Goal: Information Seeking & Learning: Find specific fact

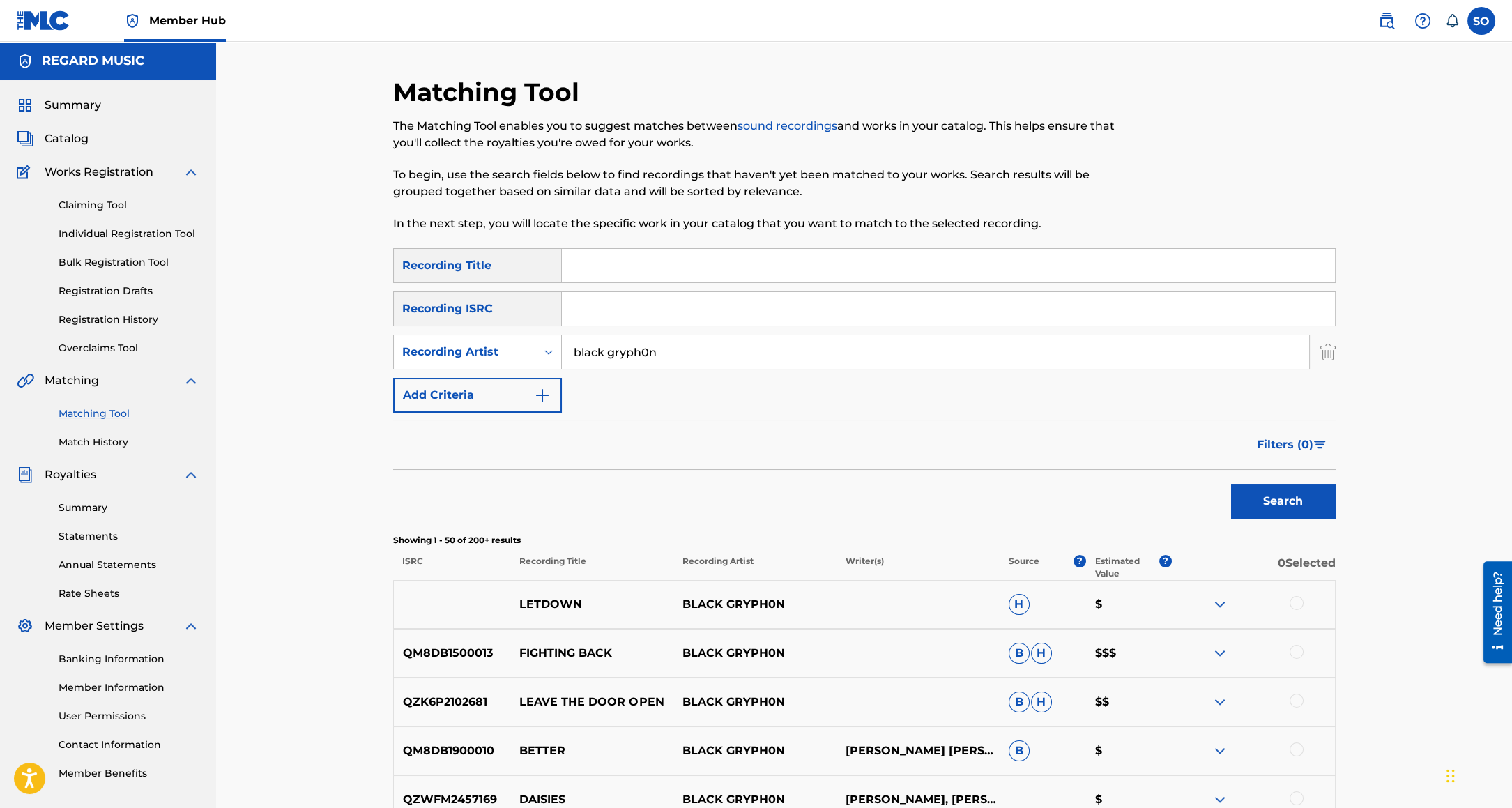
click at [1383, 1] on nav "Member Hub SO SO [PERSON_NAME] [PERSON_NAME][EMAIL_ADDRESS][DOMAIN_NAME] Notifi…" at bounding box center [756, 21] width 1512 height 42
drag, startPoint x: 1381, startPoint y: 18, endPoint x: 1376, endPoint y: 26, distance: 9.4
click at [1381, 18] on img at bounding box center [1386, 21] width 17 height 17
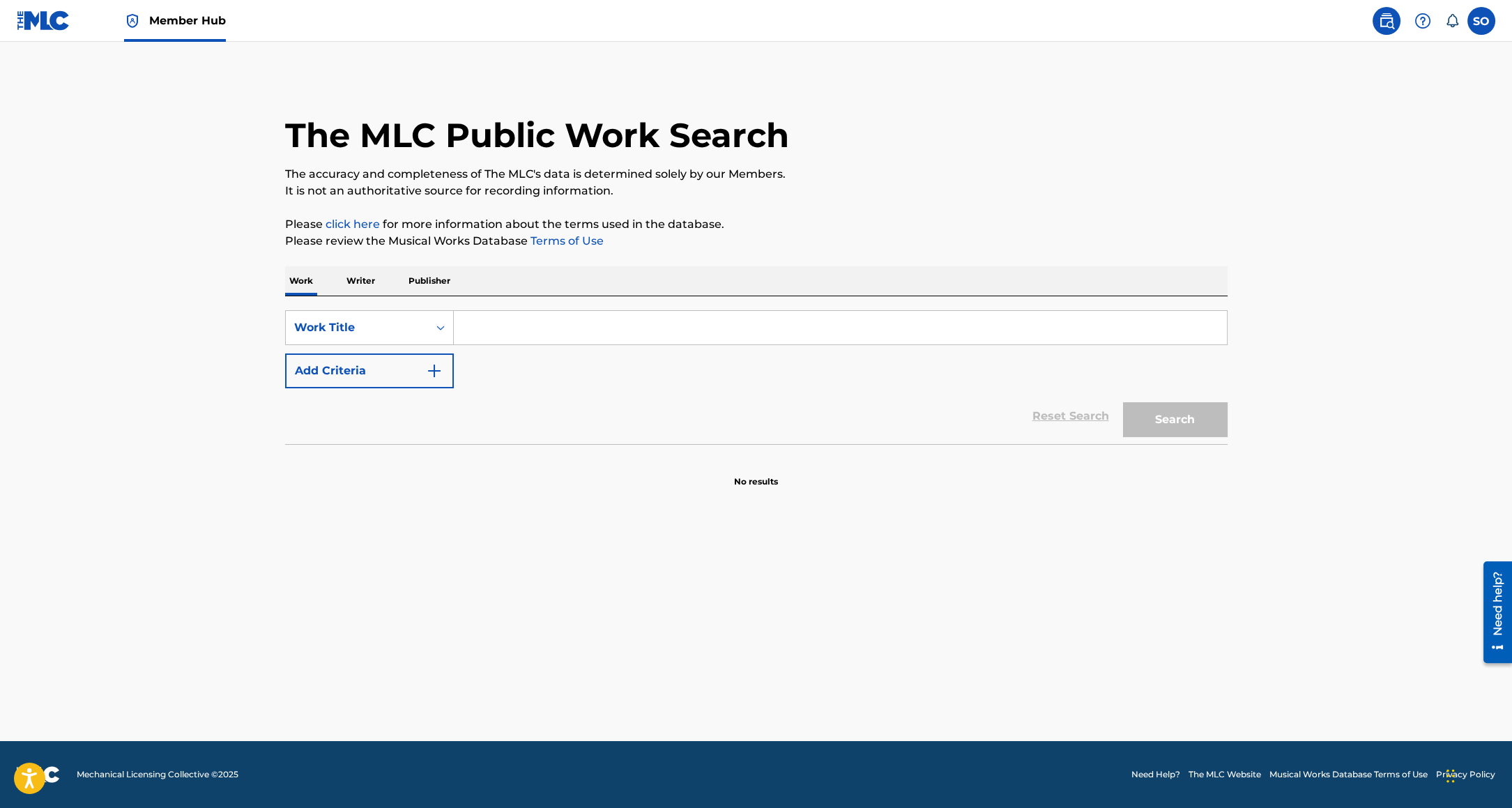
click at [476, 329] on input "Search Form" at bounding box center [840, 327] width 773 height 34
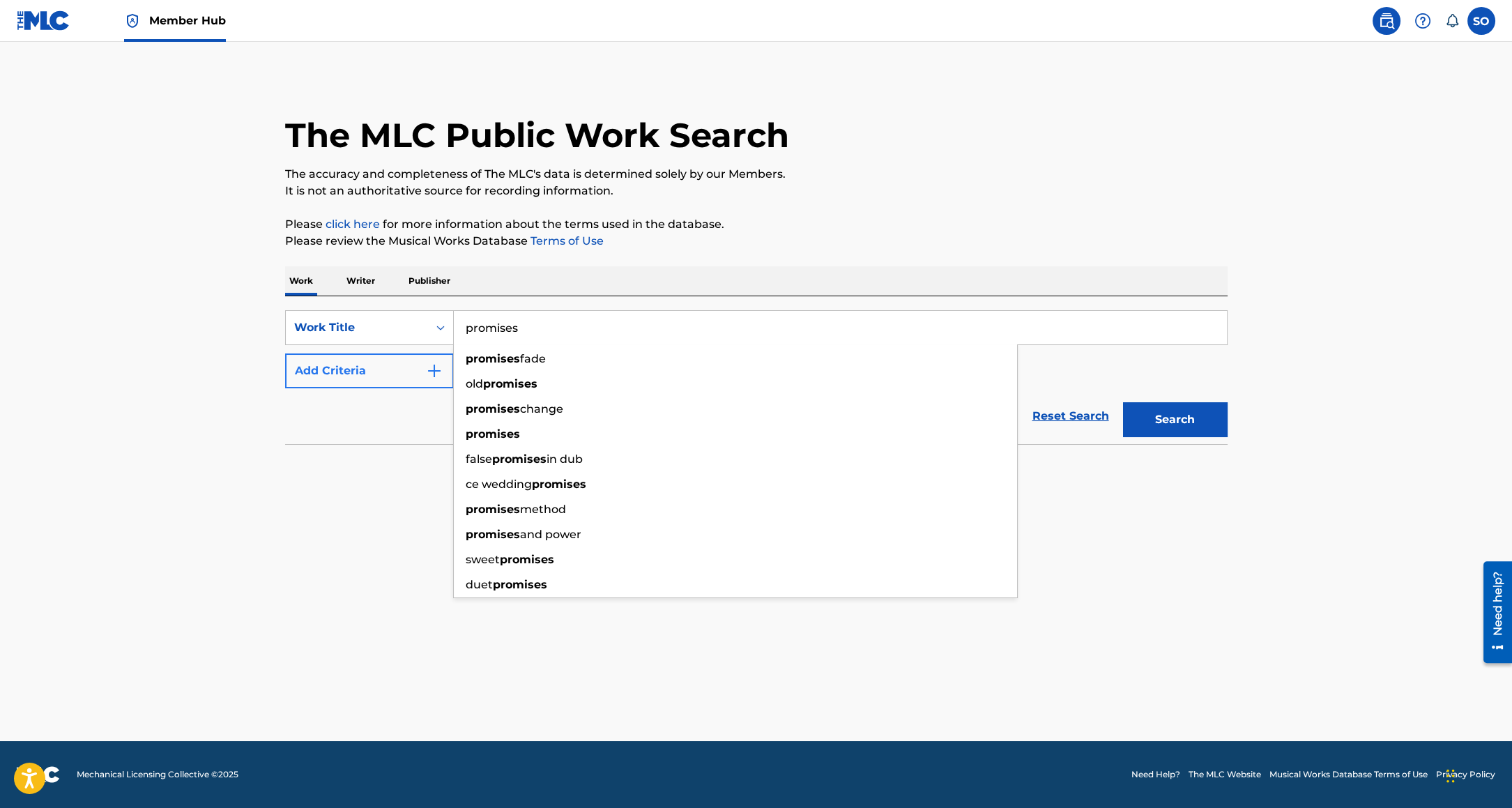
type input "promises"
click at [326, 377] on button "Add Criteria" at bounding box center [368, 370] width 168 height 35
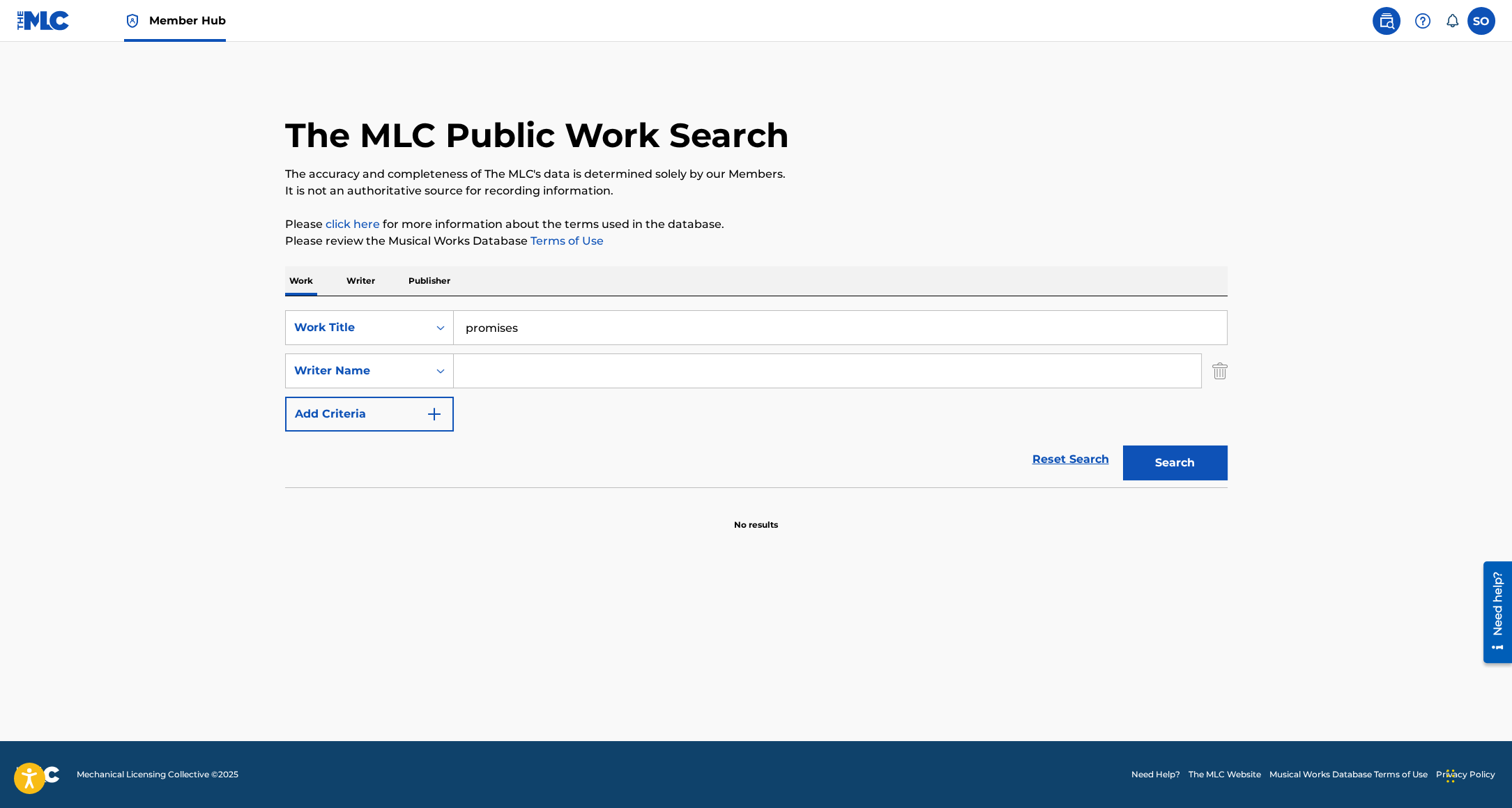
click at [499, 375] on input "Search Form" at bounding box center [827, 371] width 748 height 34
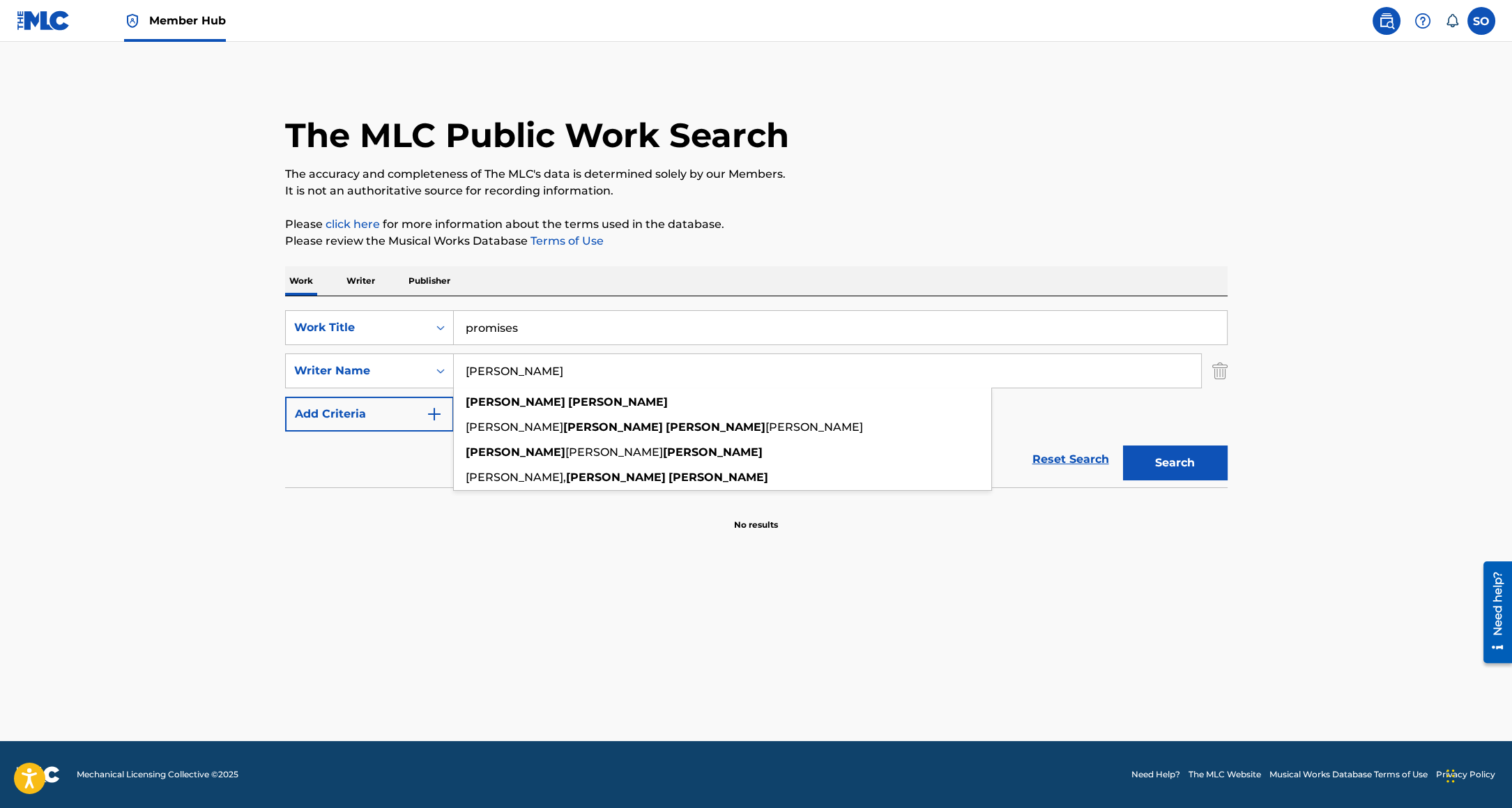
click at [1123, 445] on button "Search" at bounding box center [1175, 462] width 105 height 35
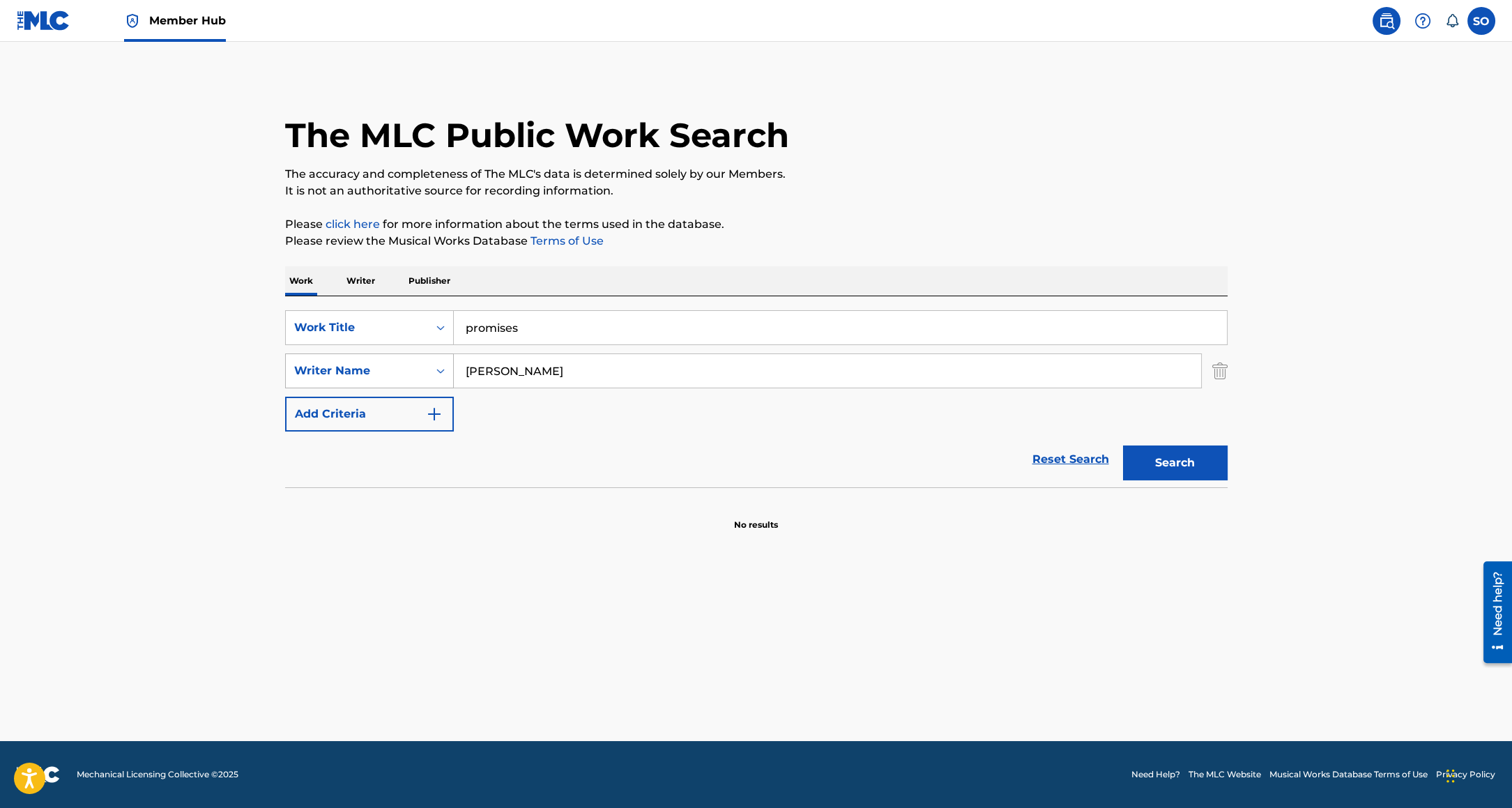
drag, startPoint x: 503, startPoint y: 371, endPoint x: 351, endPoint y: 361, distance: 152.3
click at [351, 361] on div "SearchWithCriteriac4f128f0-87ea-453c-8ba2-c197f3cf007c Writer Name [PERSON_NAME]" at bounding box center [756, 370] width 943 height 35
type input "[PERSON_NAME]"
drag, startPoint x: 1412, startPoint y: 417, endPoint x: 1330, endPoint y: 439, distance: 84.9
click at [1411, 417] on main "The MLC Public Work Search The accuracy and completeness of The MLC's data is d…" at bounding box center [756, 391] width 1512 height 699
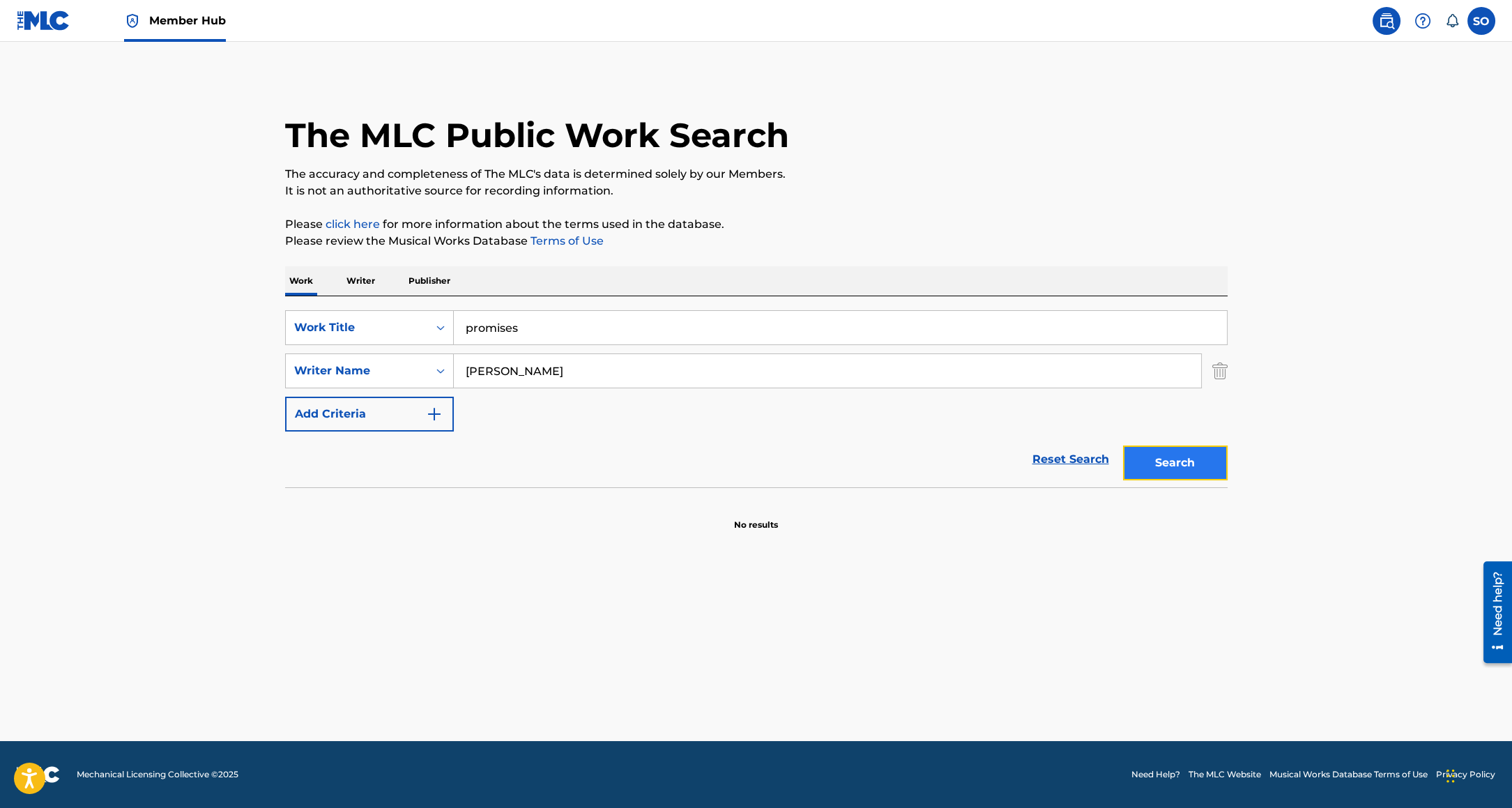
click at [1169, 464] on button "Search" at bounding box center [1175, 462] width 105 height 35
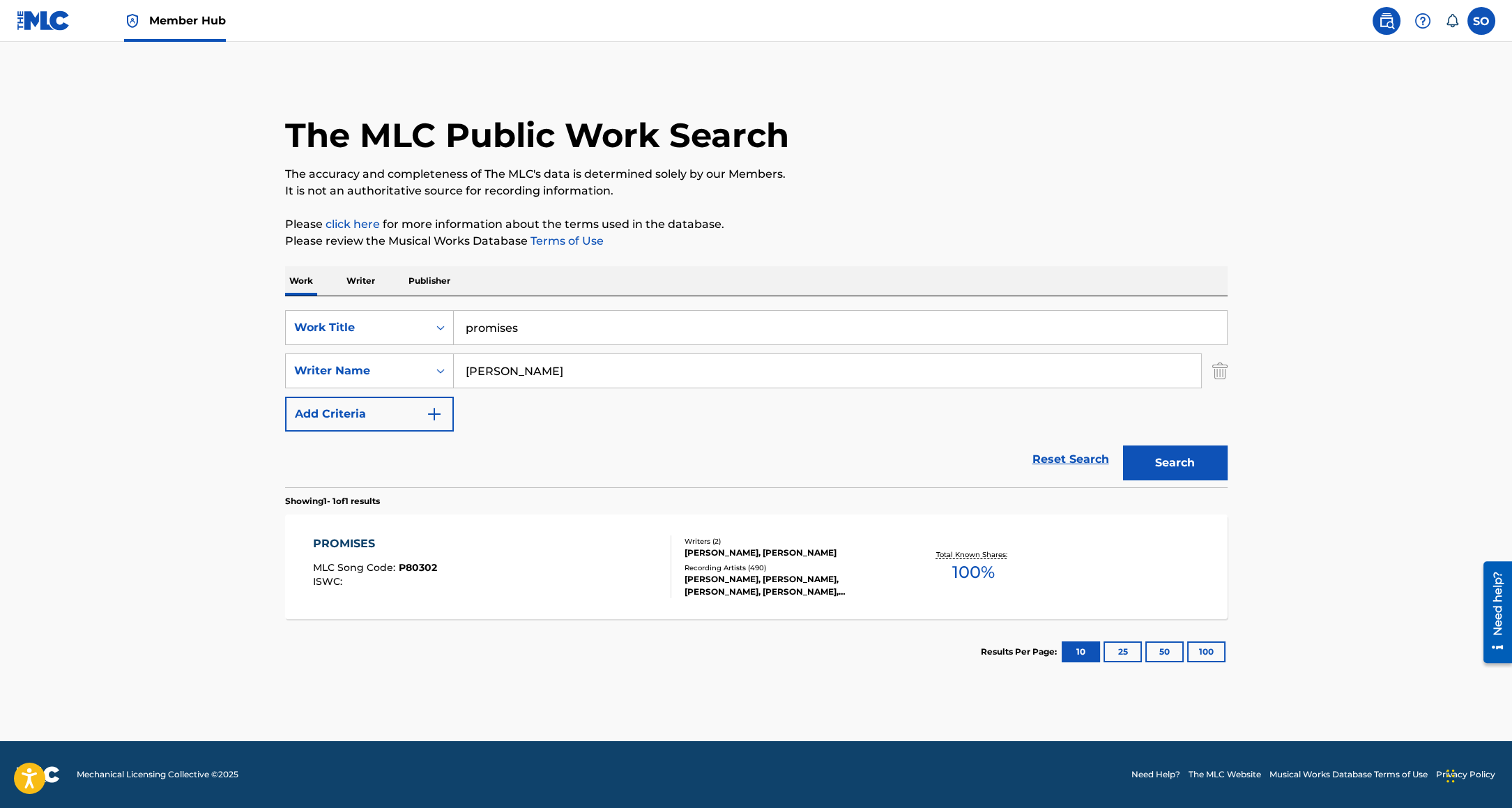
click at [1031, 547] on div "Total Known Shares: 100 %" at bounding box center [973, 566] width 157 height 43
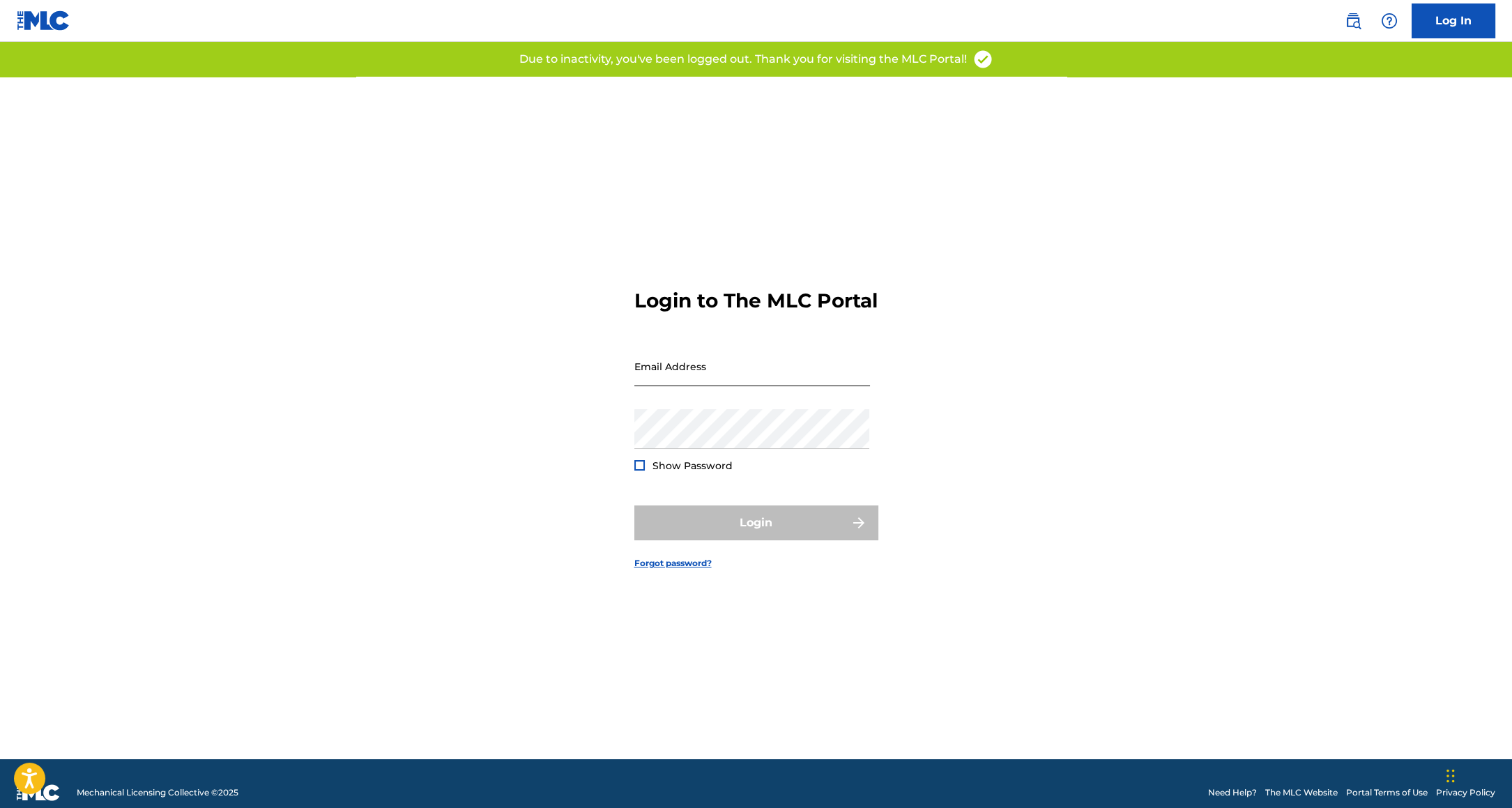
click at [726, 372] on input "Email Address" at bounding box center [752, 366] width 236 height 40
type input "[PERSON_NAME][EMAIL_ADDRESS][DOMAIN_NAME]"
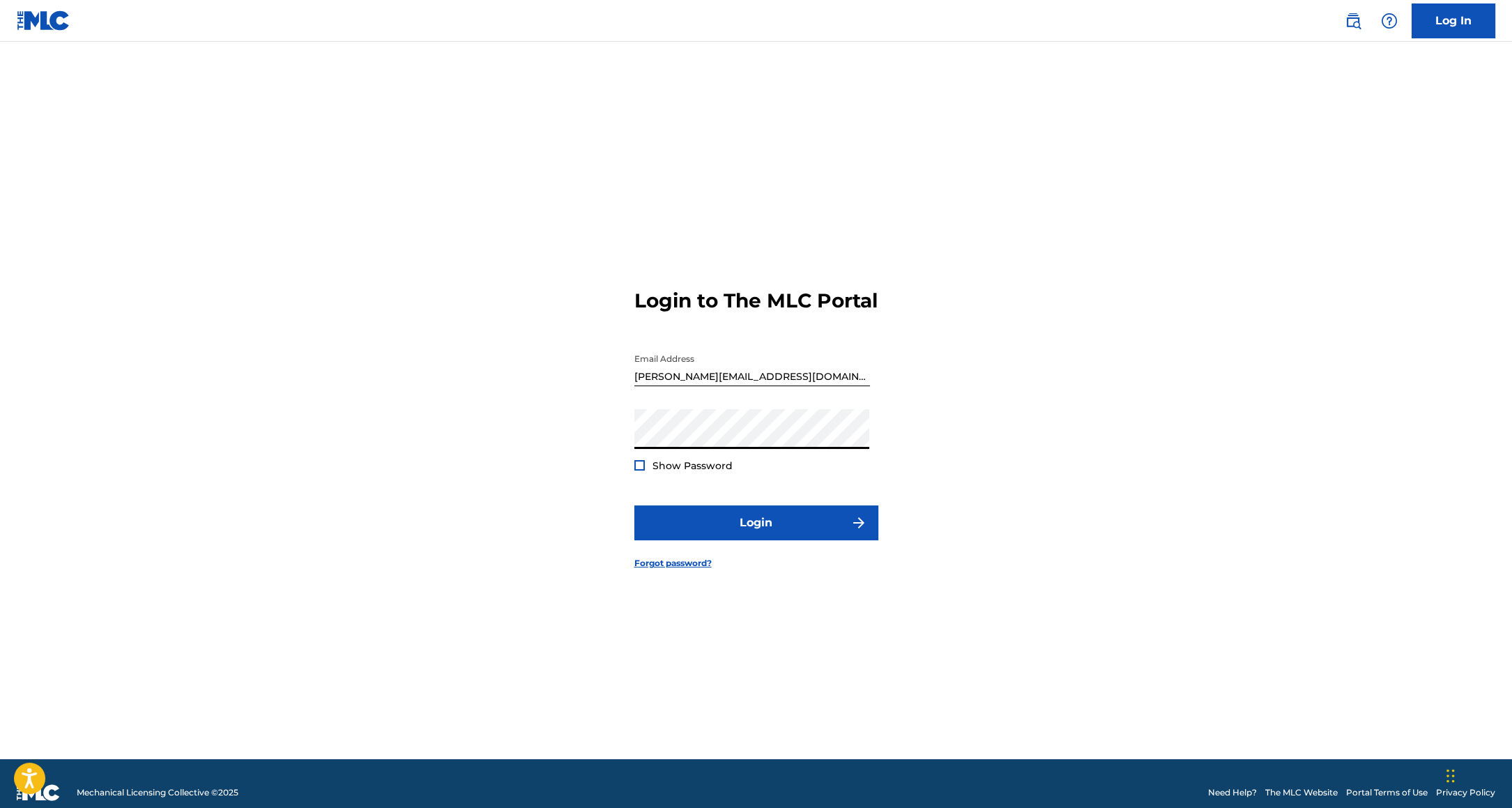
click at [634, 505] on button "Login" at bounding box center [756, 522] width 244 height 35
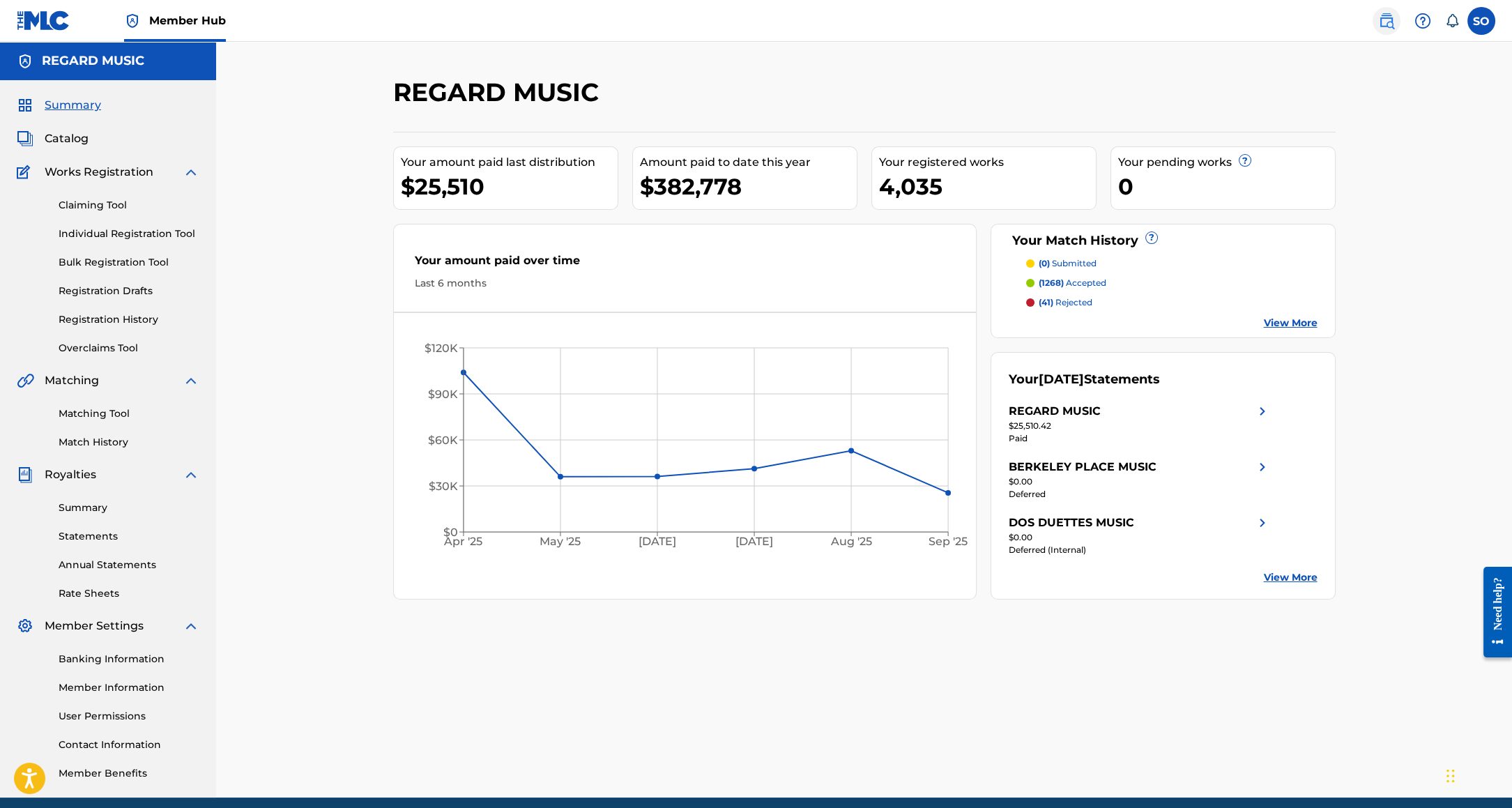
click at [1382, 15] on img at bounding box center [1386, 21] width 17 height 17
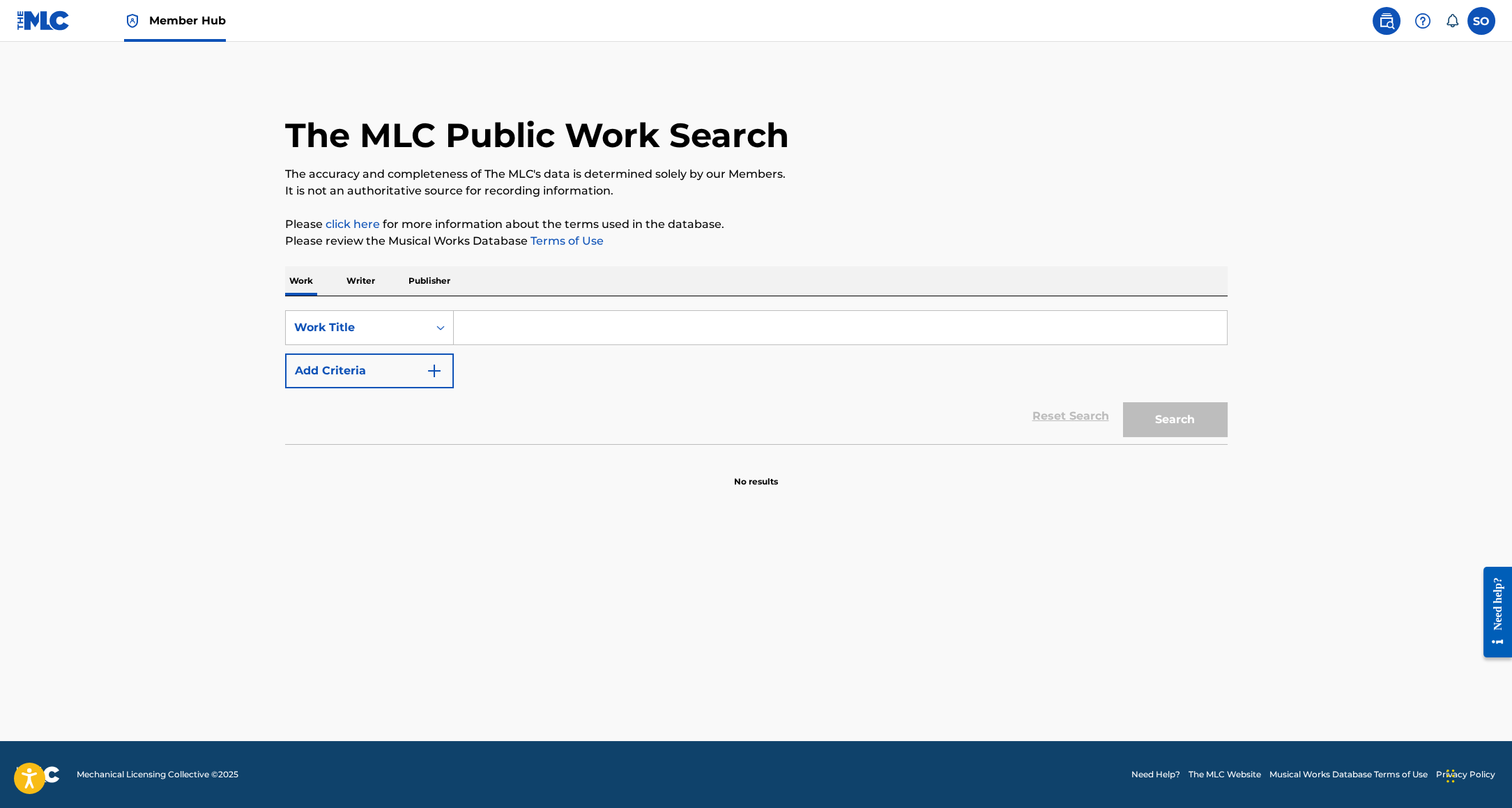
click at [483, 325] on input "Search Form" at bounding box center [840, 327] width 773 height 34
click at [408, 368] on button "Add Criteria" at bounding box center [368, 370] width 168 height 35
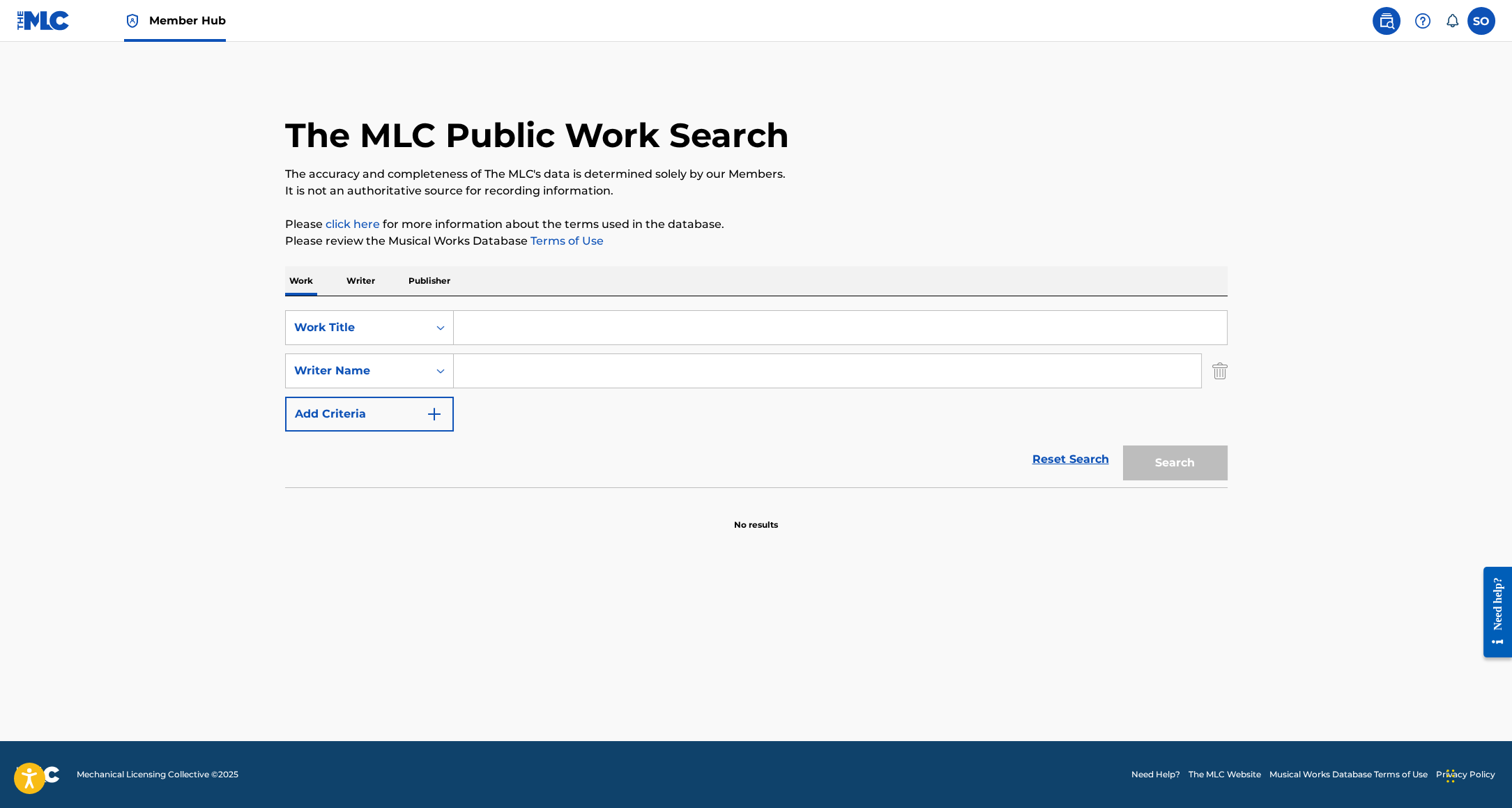
click at [498, 328] on input "Search Form" at bounding box center [840, 327] width 773 height 34
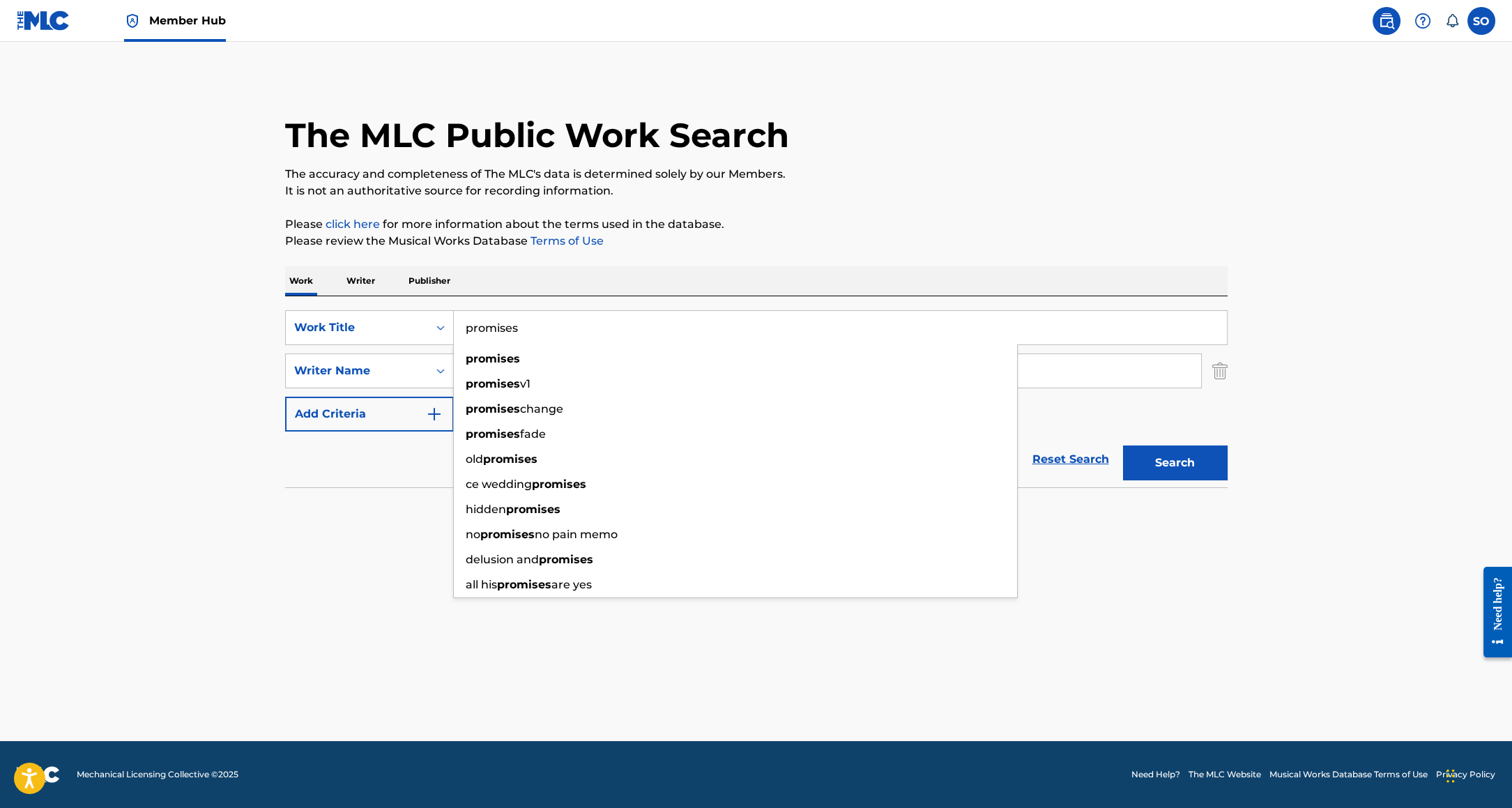
type input "promises"
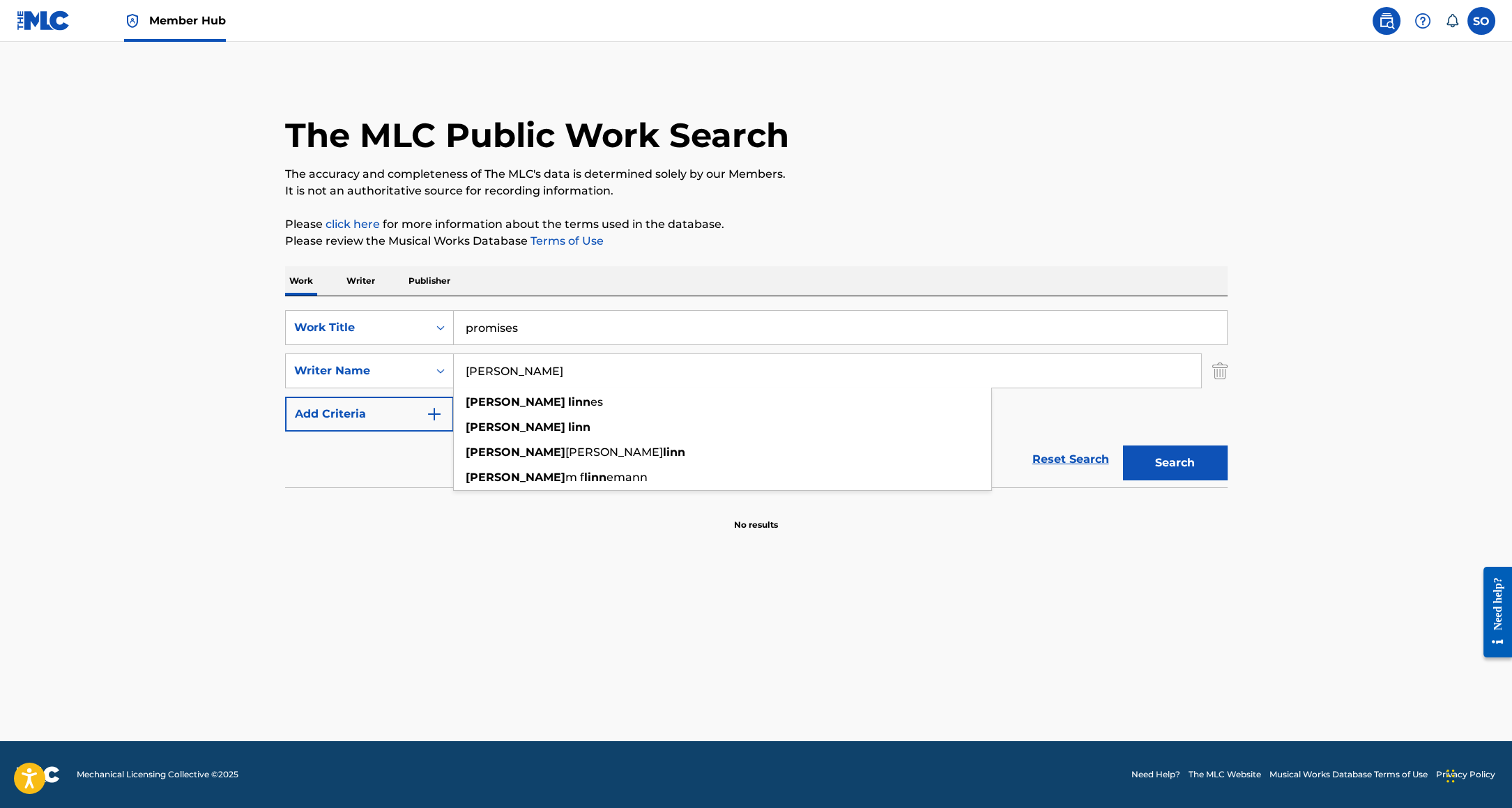
type input "[PERSON_NAME]"
click at [755, 222] on p "Please click here for more information about the terms used in the database." at bounding box center [756, 224] width 943 height 17
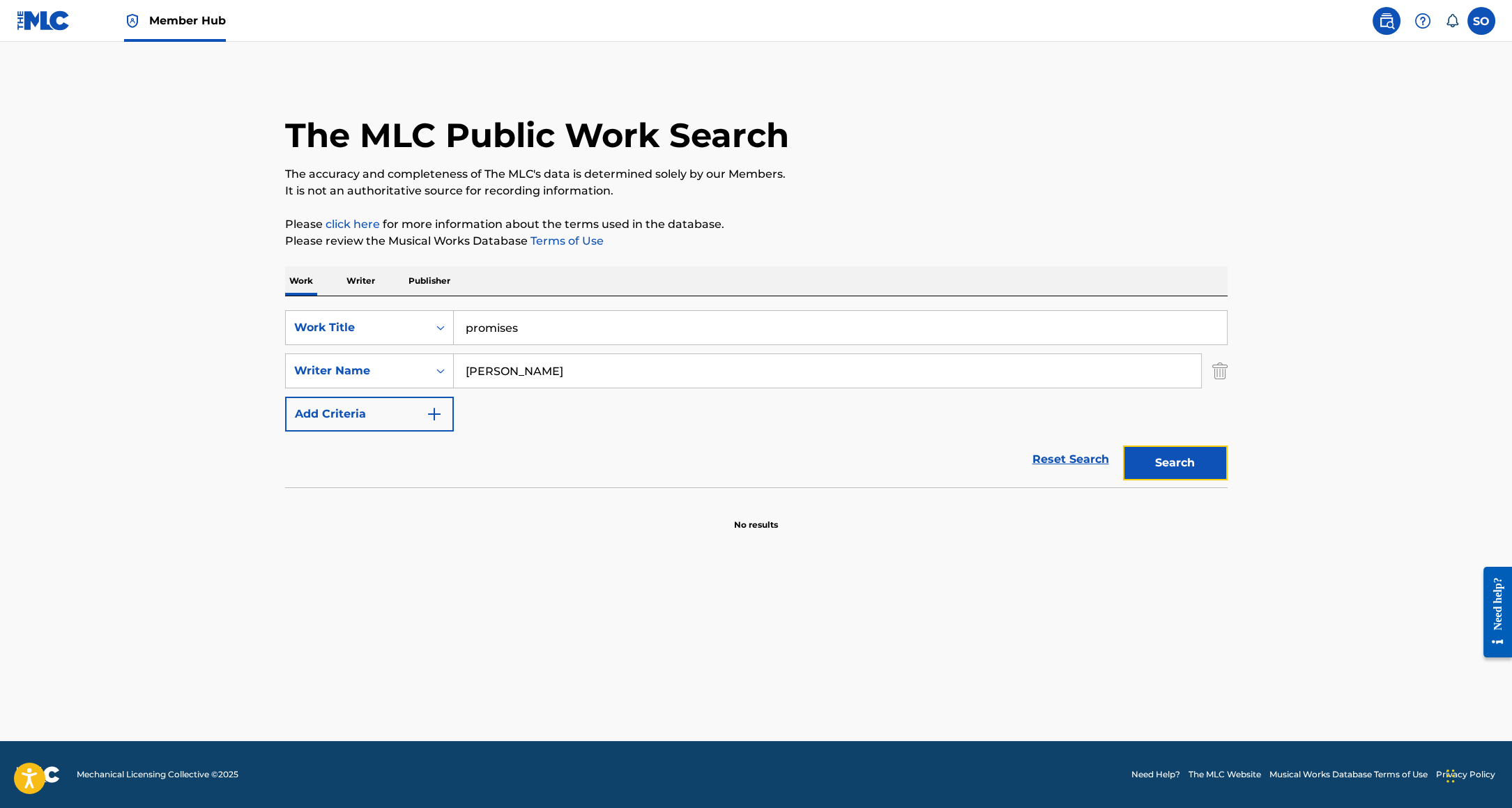
click at [1166, 456] on button "Search" at bounding box center [1175, 462] width 105 height 35
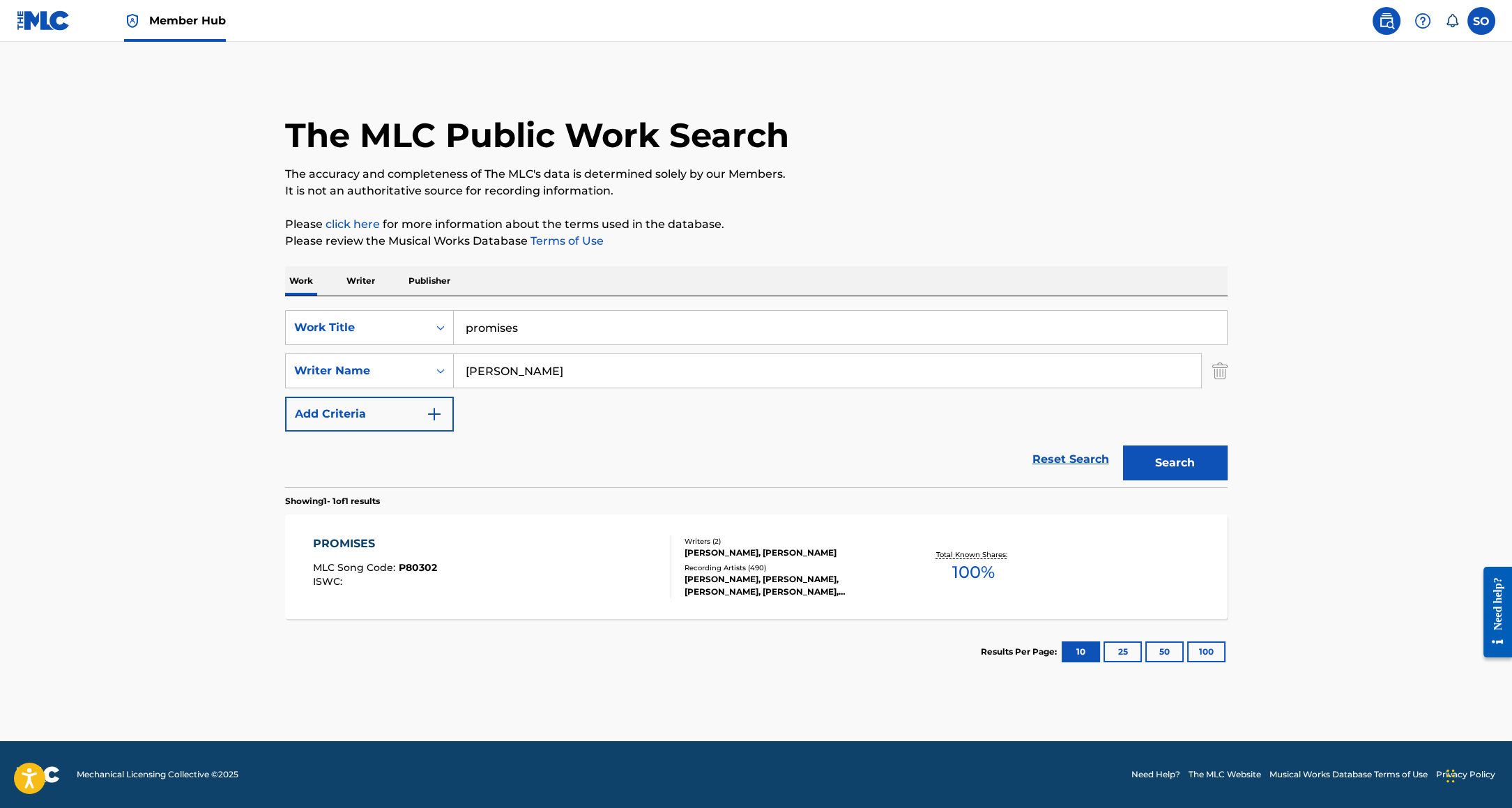
click at [897, 569] on div "Total Known Shares: 100 %" at bounding box center [973, 566] width 157 height 43
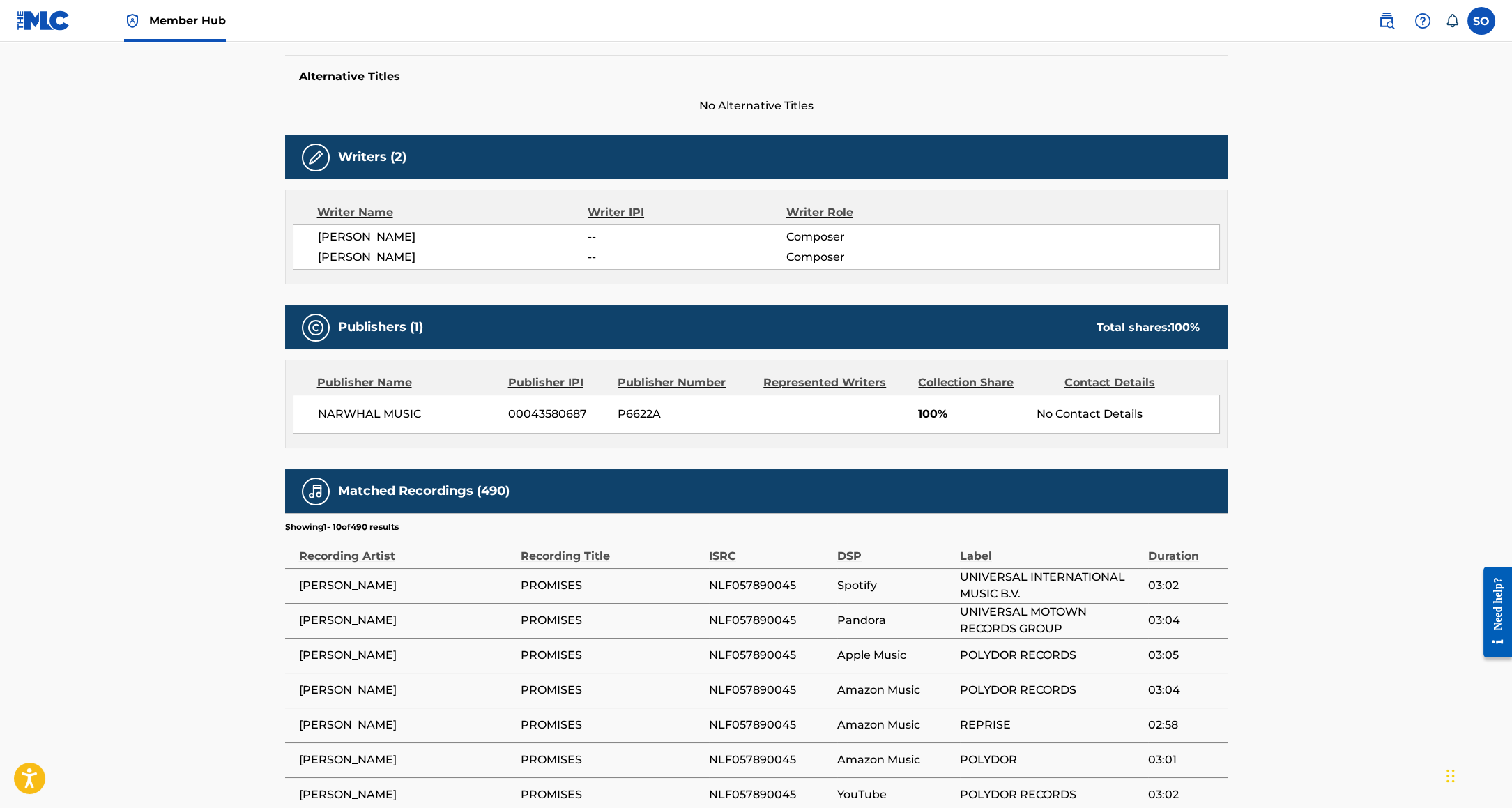
scroll to position [523, 0]
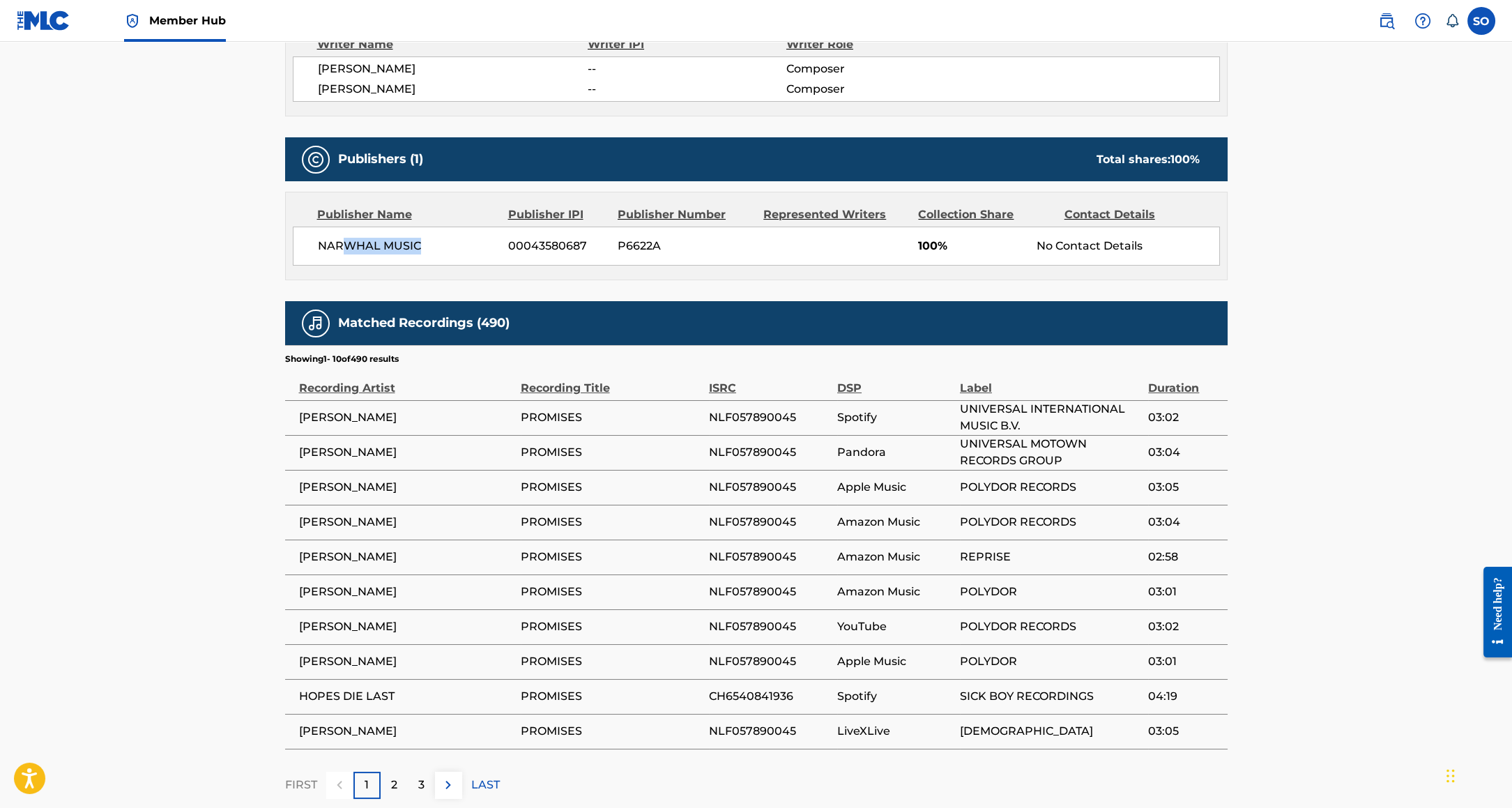
drag, startPoint x: 343, startPoint y: 242, endPoint x: 559, endPoint y: 250, distance: 216.1
click at [501, 250] on div "NARWHAL MUSIC 00043580687 P6622A 100% No Contact Details" at bounding box center [756, 246] width 927 height 39
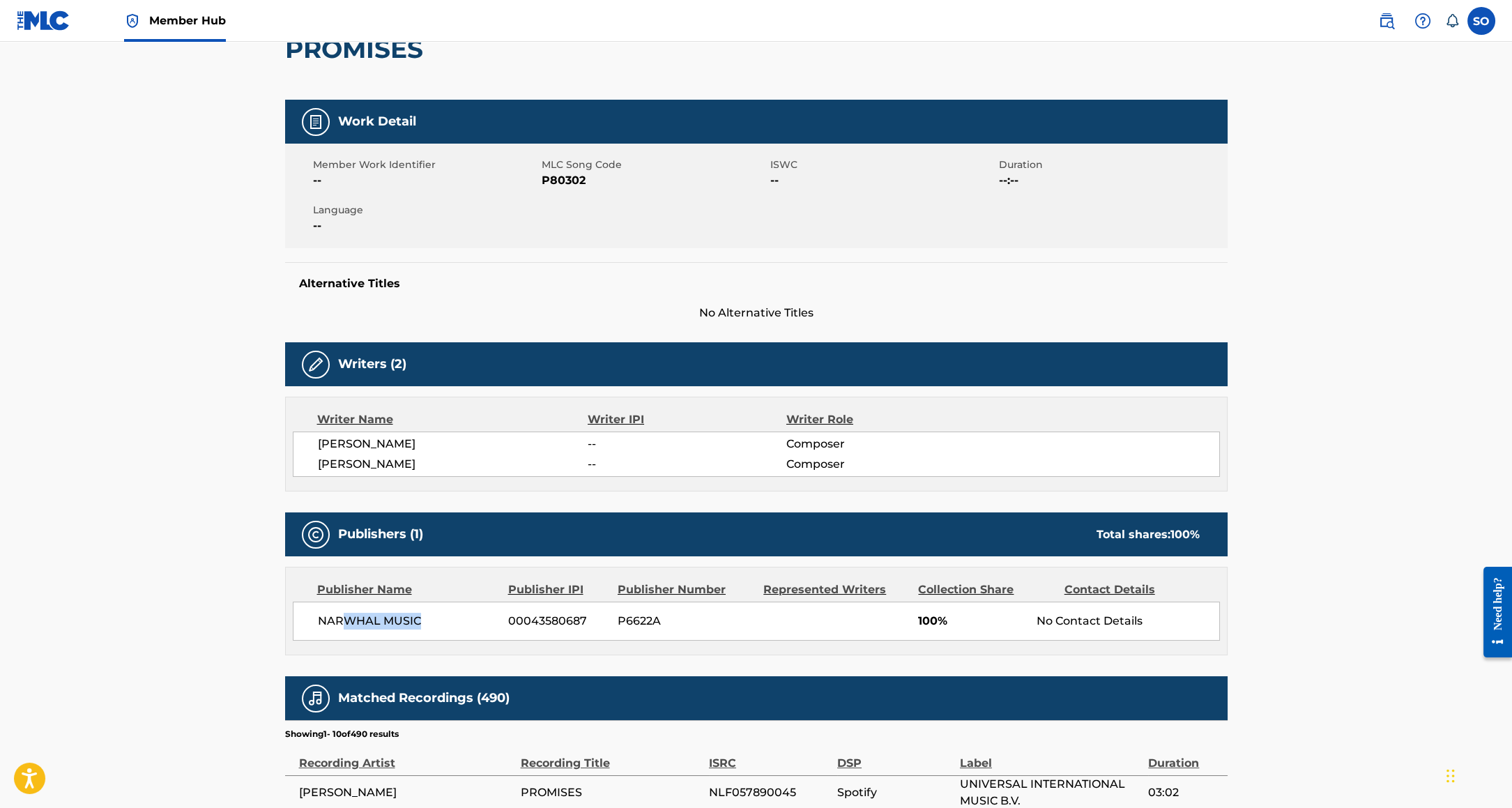
scroll to position [0, 0]
